Goal: Transaction & Acquisition: Book appointment/travel/reservation

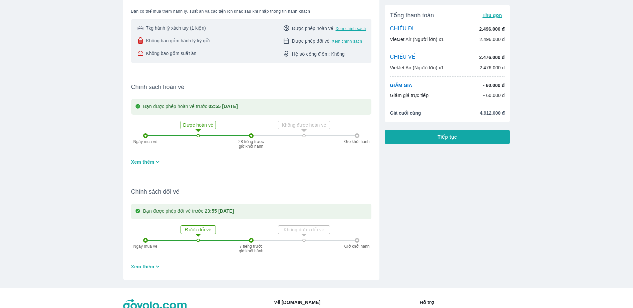
scroll to position [133, 0]
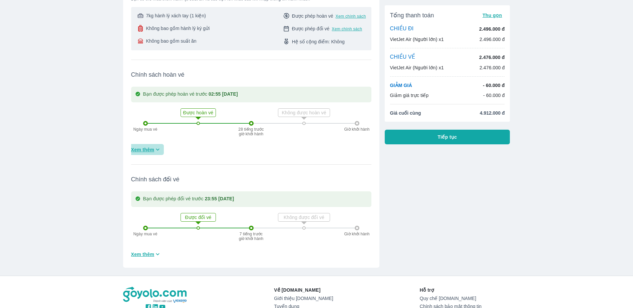
click at [149, 146] on span "Xem thêm" at bounding box center [142, 149] width 23 height 7
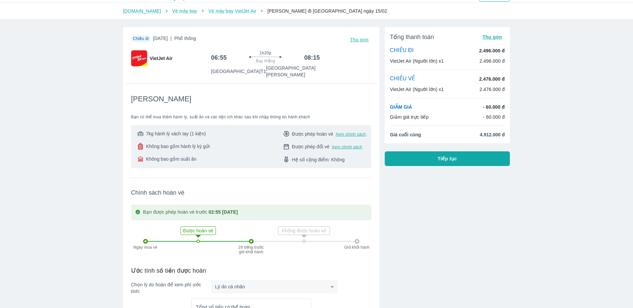
scroll to position [0, 0]
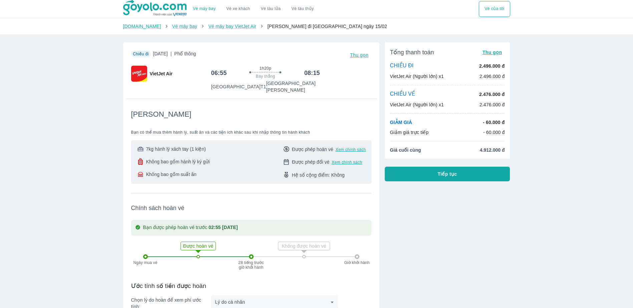
click at [171, 146] on span "7kg hành lý xách tay (1 kiện)" at bounding box center [176, 149] width 60 height 7
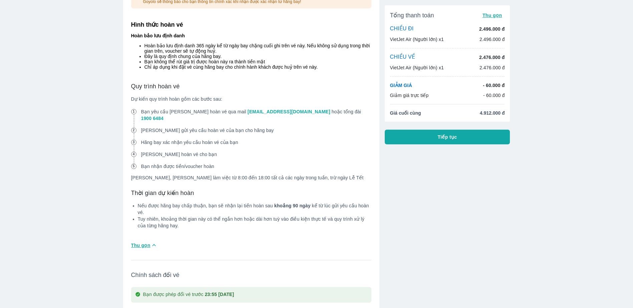
scroll to position [600, 0]
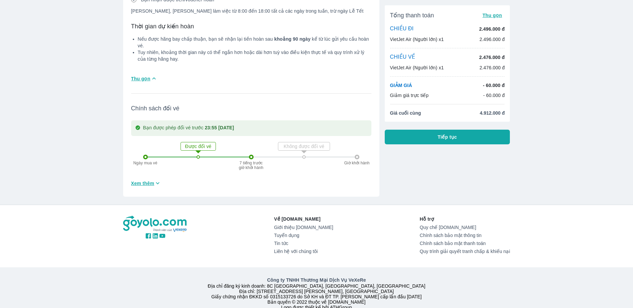
click at [415, 137] on button "Tiếp tục" at bounding box center [447, 137] width 125 height 15
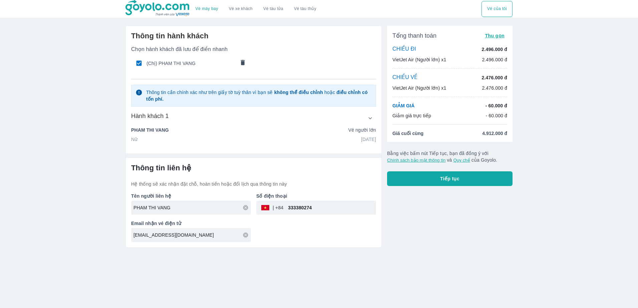
click at [414, 174] on button "Tiếp tục" at bounding box center [449, 178] width 125 height 15
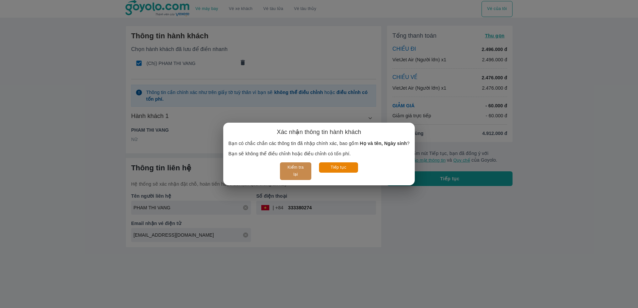
click at [300, 169] on button "Kiểm tra lại" at bounding box center [295, 171] width 31 height 18
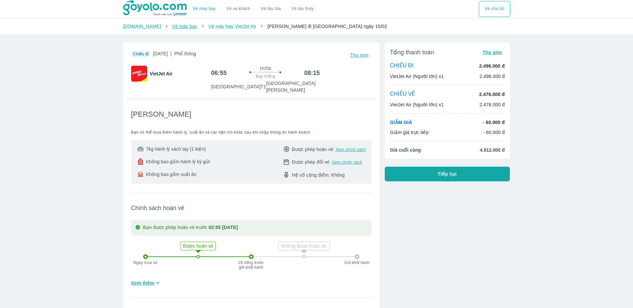
click at [176, 27] on link "Vé máy bay" at bounding box center [184, 26] width 25 height 5
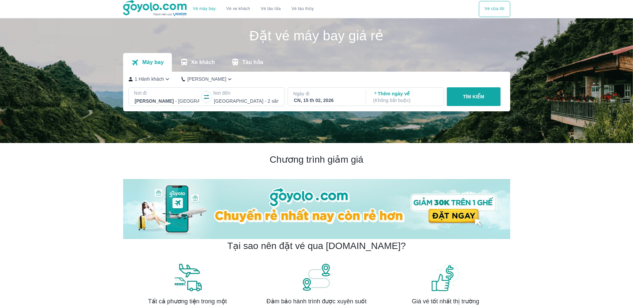
click at [325, 92] on p "Ngày đi" at bounding box center [326, 93] width 66 height 7
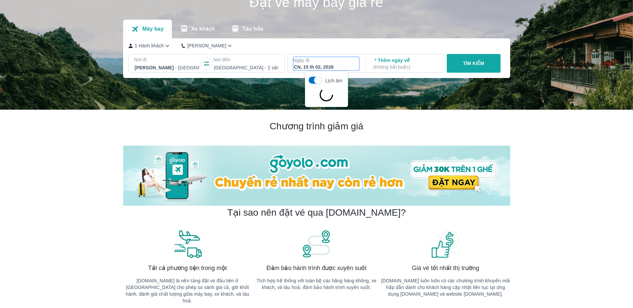
scroll to position [38, 0]
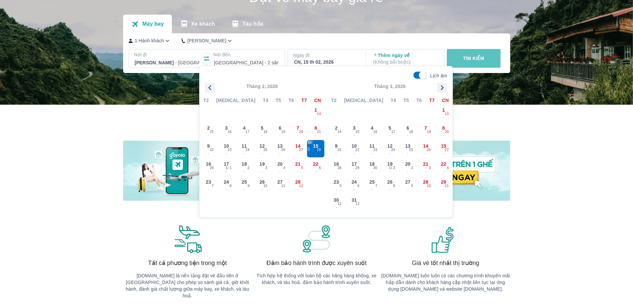
click at [470, 56] on p "TÌM KIẾM" at bounding box center [473, 58] width 21 height 7
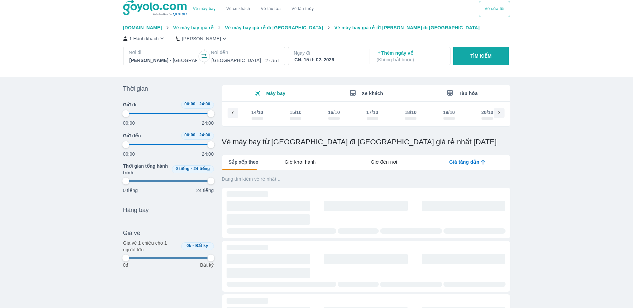
scroll to position [0, 4751]
type input "97.9166666666667"
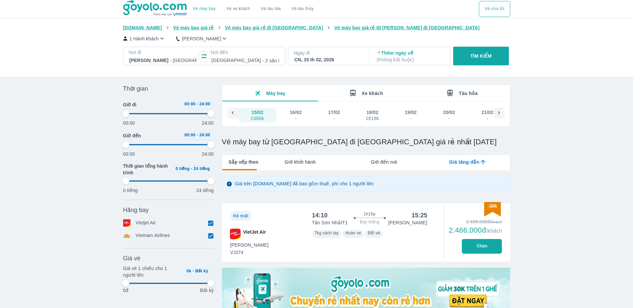
type input "97.9166666666667"
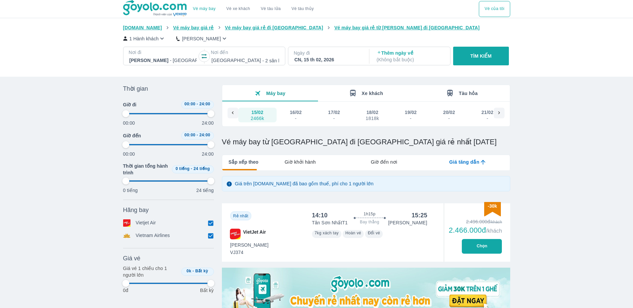
type input "97.9166666666667"
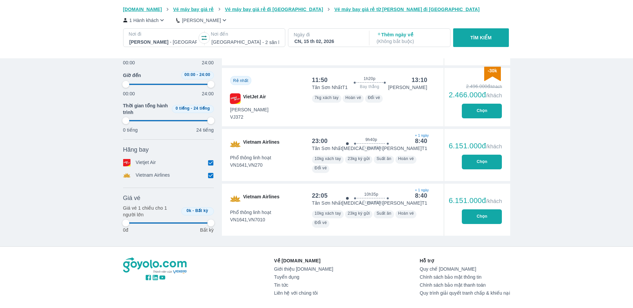
type input "97.9166666666667"
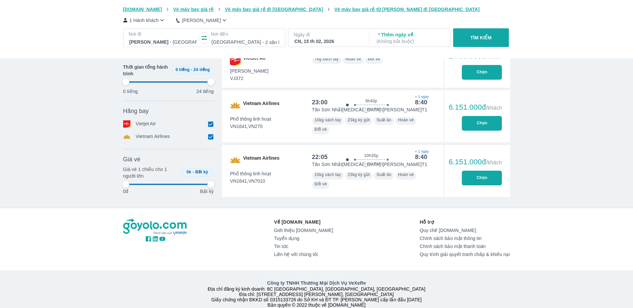
type input "97.9166666666667"
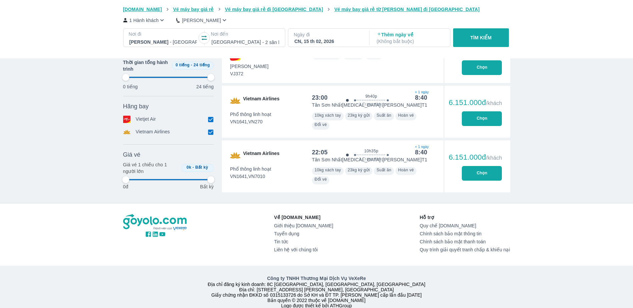
type input "97.9166666666667"
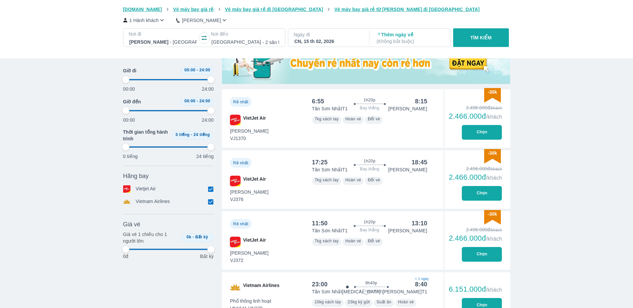
scroll to position [233, 0]
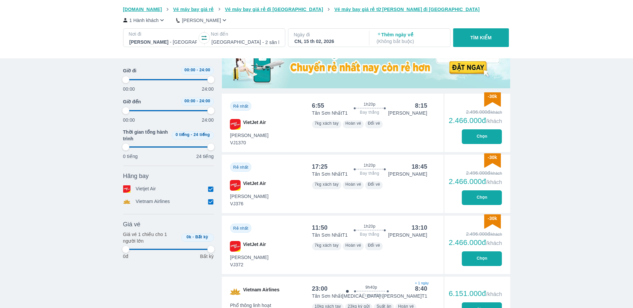
click at [489, 138] on button "Chọn" at bounding box center [482, 136] width 40 height 15
type input "97.9166666666667"
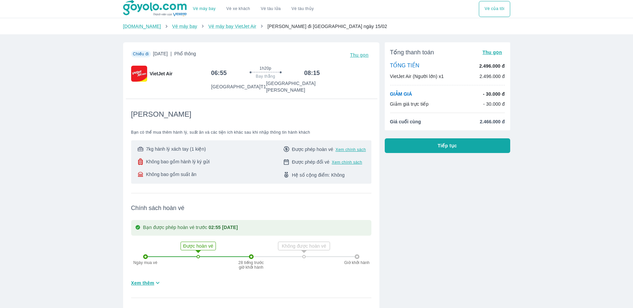
click at [482, 148] on button "Tiếp tục" at bounding box center [447, 145] width 125 height 15
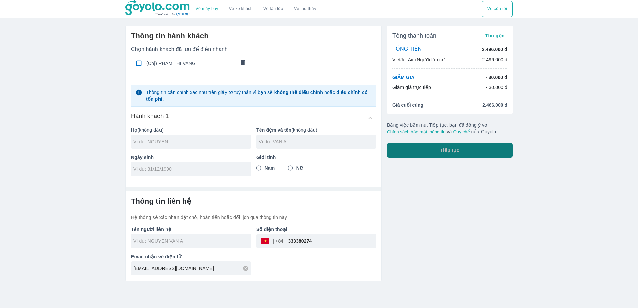
click at [431, 149] on button "Tiếp tục" at bounding box center [449, 150] width 125 height 15
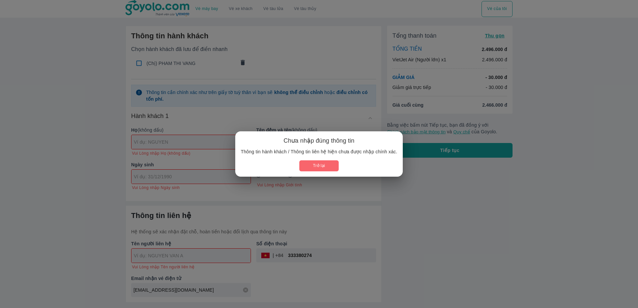
click at [326, 168] on button "Trở lại" at bounding box center [318, 165] width 39 height 11
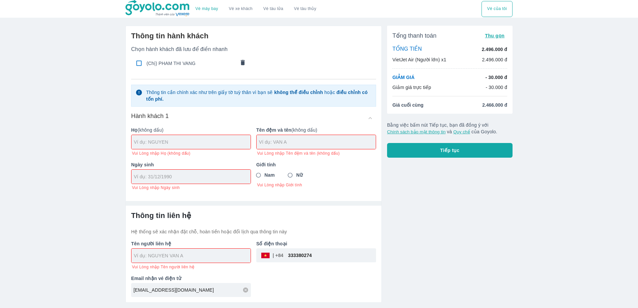
click at [237, 145] on input "text" at bounding box center [192, 142] width 117 height 7
click at [187, 67] on span "(Chị) PHAM THI VANG" at bounding box center [190, 63] width 89 height 7
checkbox input "true"
type input "PHAM"
type input "THI VANG"
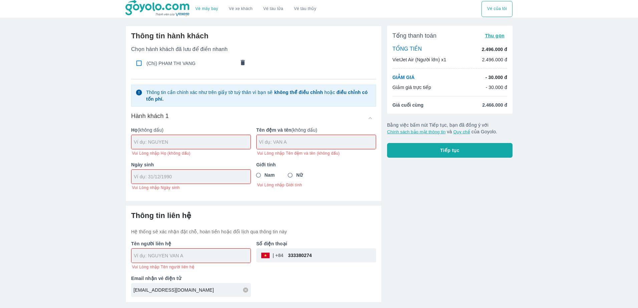
type input "02/09/1968"
radio input "true"
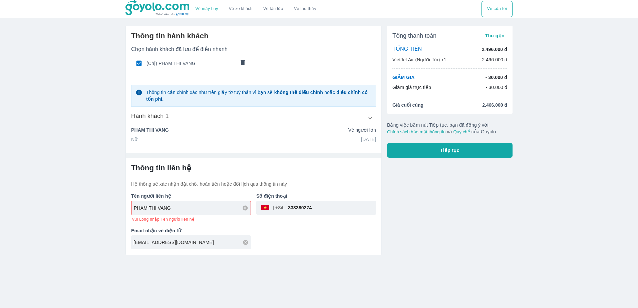
drag, startPoint x: 208, startPoint y: 210, endPoint x: 112, endPoint y: 205, distance: 96.2
click at [112, 205] on div "Vé máy bay Vé xe khách Vé tàu lửa Vé tàu thủy Vé của tôi Thông tin hành khách C…" at bounding box center [319, 154] width 638 height 308
type input "BUI BA LOC"
click at [486, 154] on button "Tiếp tục" at bounding box center [449, 150] width 125 height 15
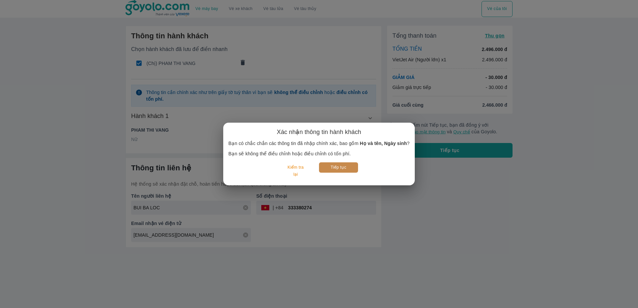
click at [328, 170] on button "Tiếp tục" at bounding box center [338, 167] width 39 height 10
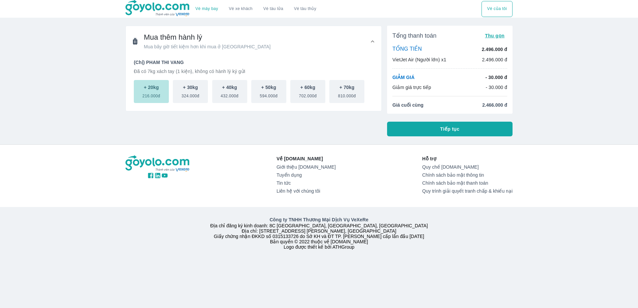
click at [158, 92] on span "216.000đ" at bounding box center [151, 95] width 18 height 8
